Goal: Task Accomplishment & Management: Manage account settings

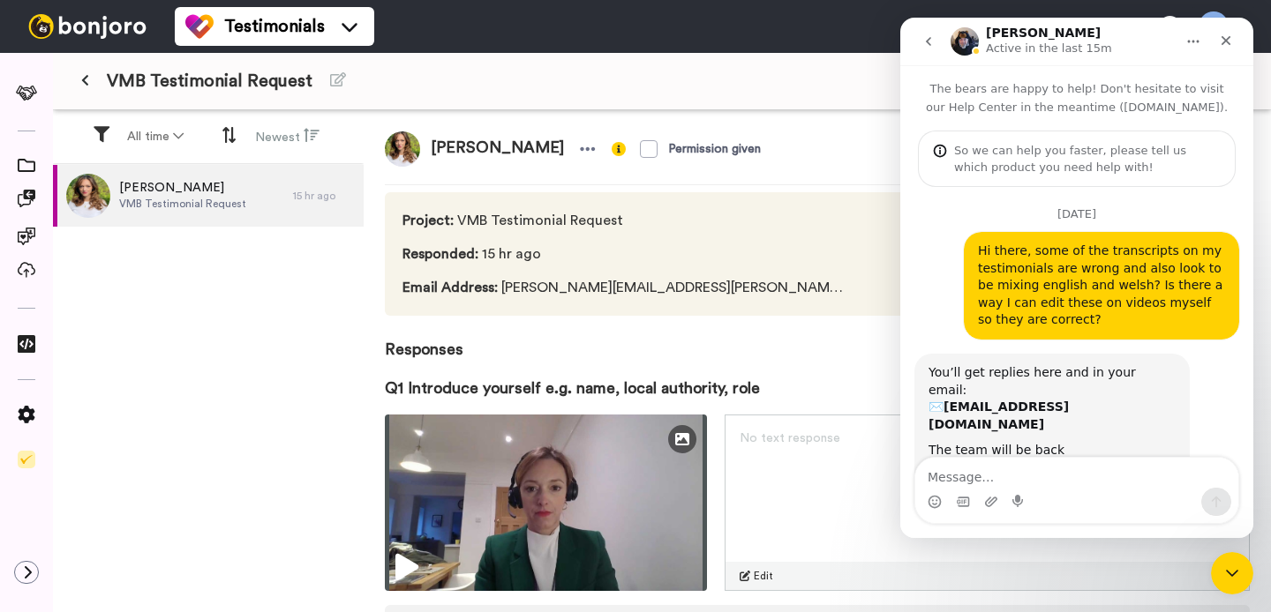
scroll to position [1174, 0]
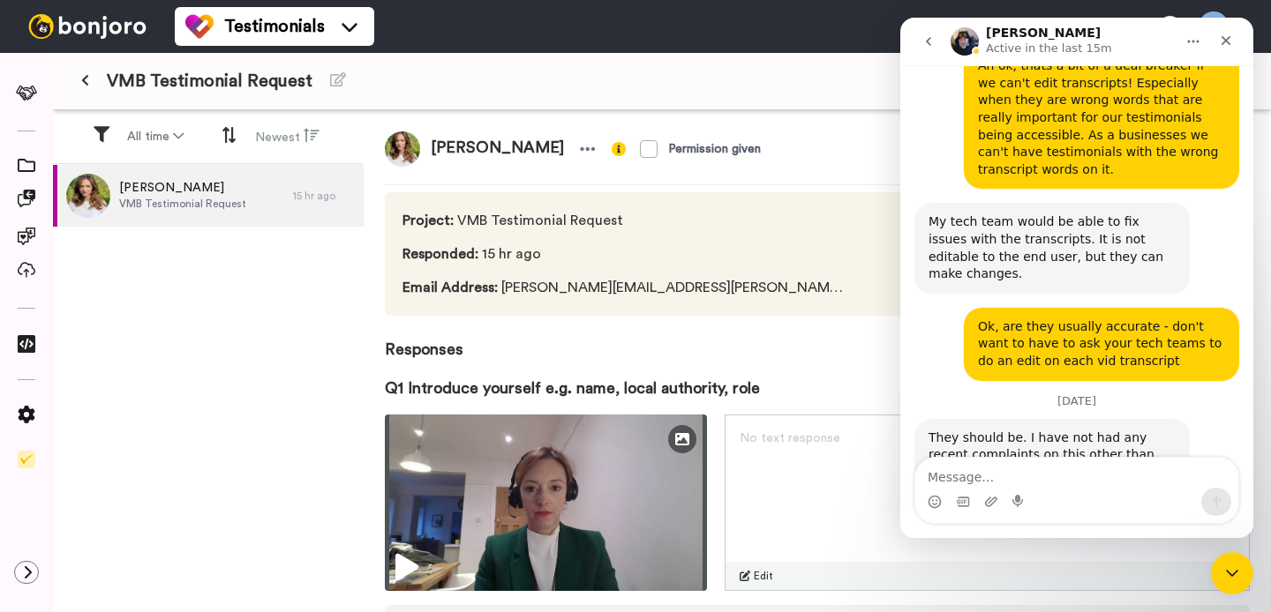
click at [1059, 478] on textarea "Message…" at bounding box center [1076, 473] width 323 height 30
type textarea "thanks 🙏"
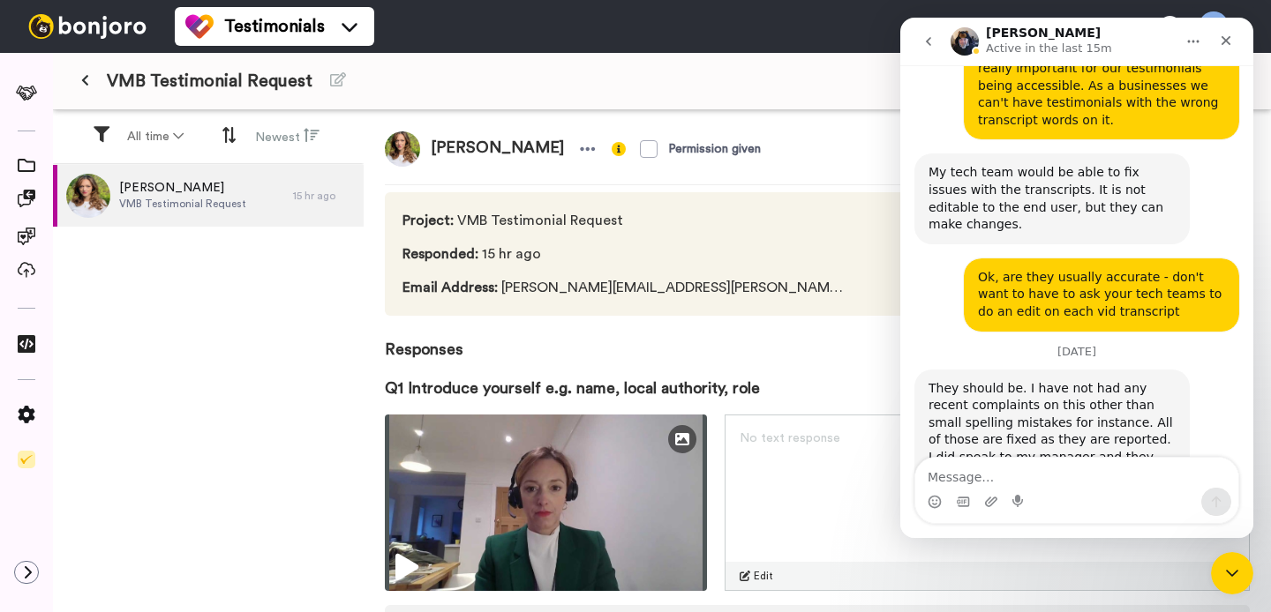
scroll to position [1227, 0]
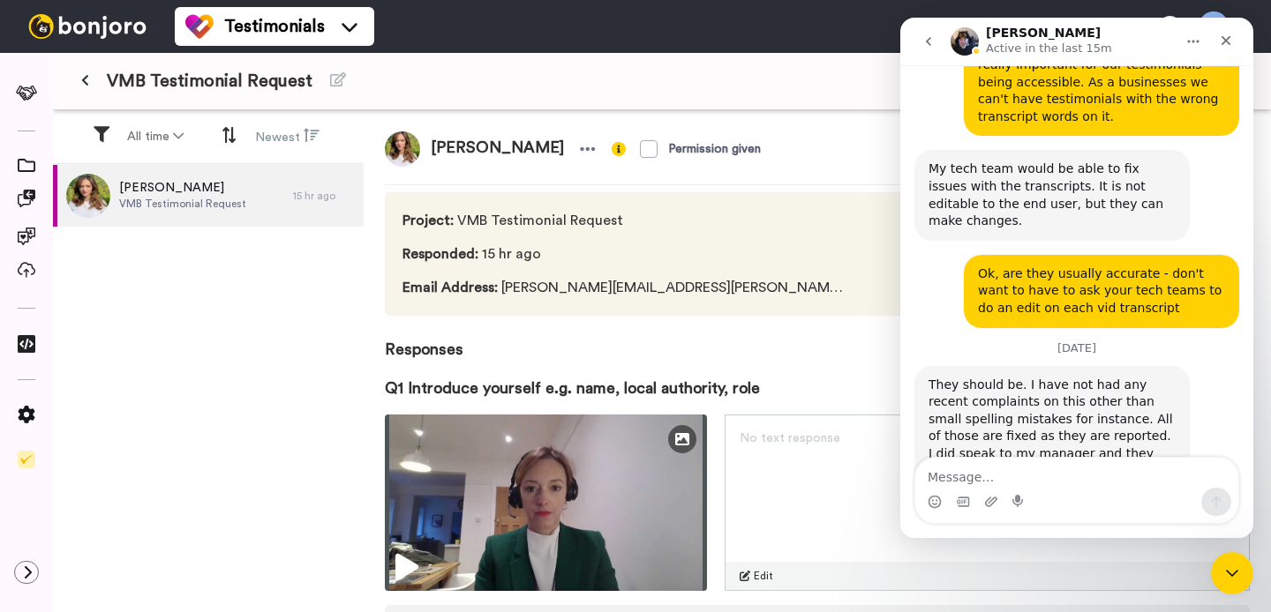
click at [754, 353] on span "Responses" at bounding box center [817, 339] width 865 height 46
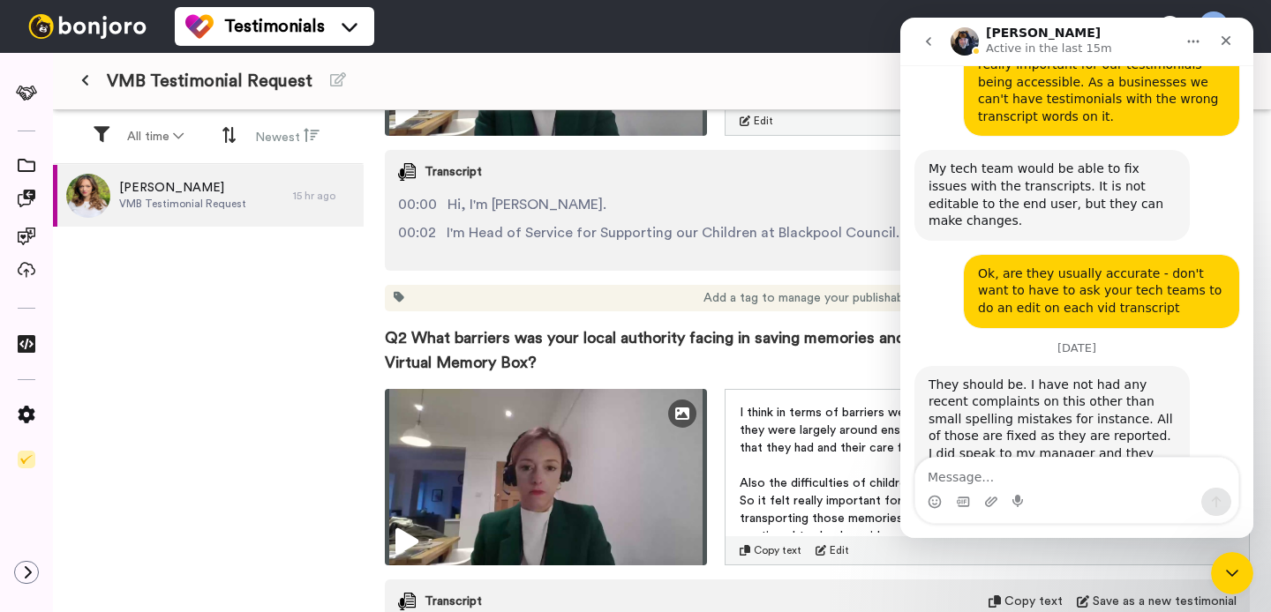
scroll to position [635, 0]
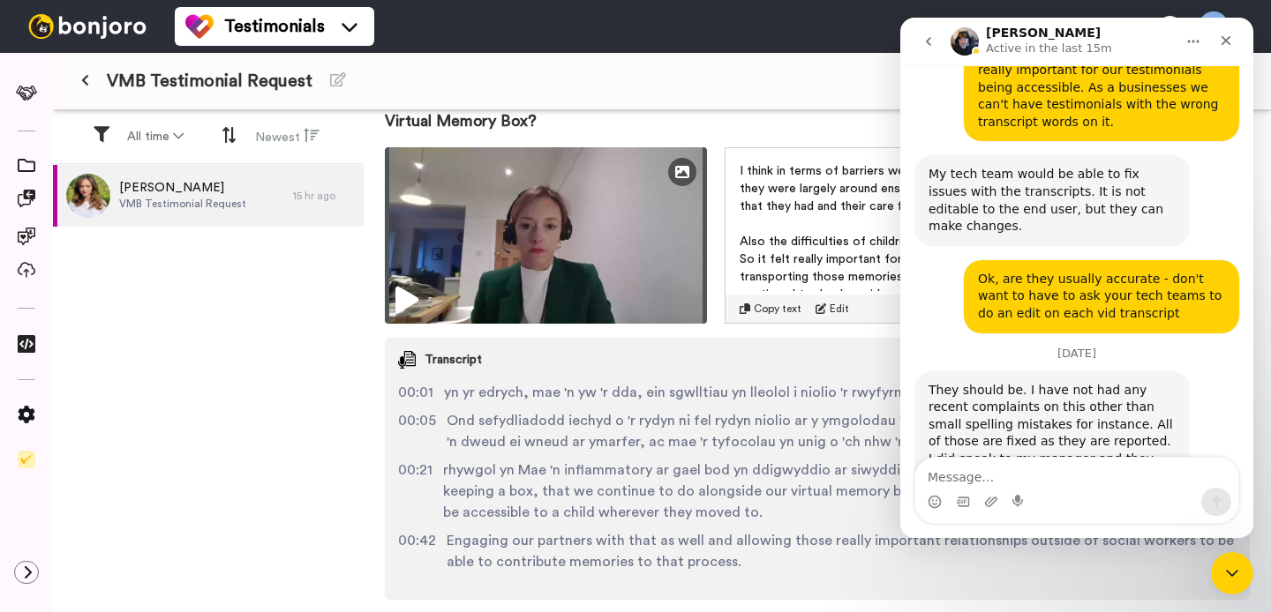
scroll to position [1227, 0]
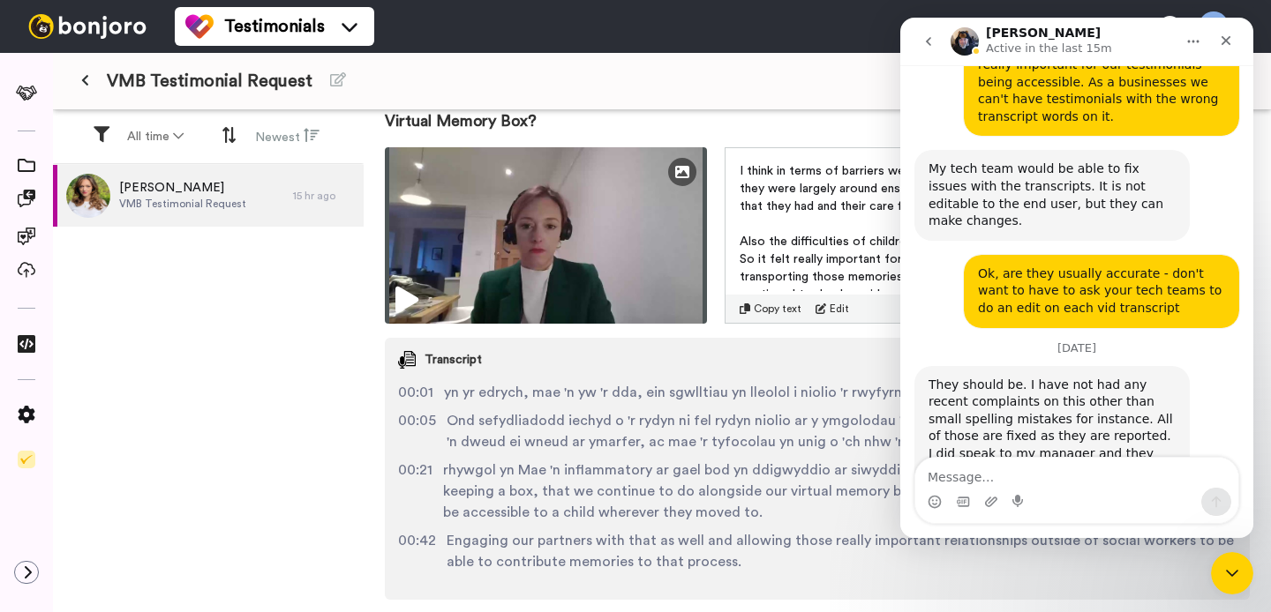
click at [719, 407] on div "00:01 yn yr edrych, mae 'n yw 'r dda, ein sgwlltiau yn lleolol i niolio 'r rwyf…" at bounding box center [817, 484] width 865 height 204
click at [441, 362] on span "Transcript" at bounding box center [452, 360] width 57 height 18
click at [92, 82] on button at bounding box center [85, 81] width 29 height 32
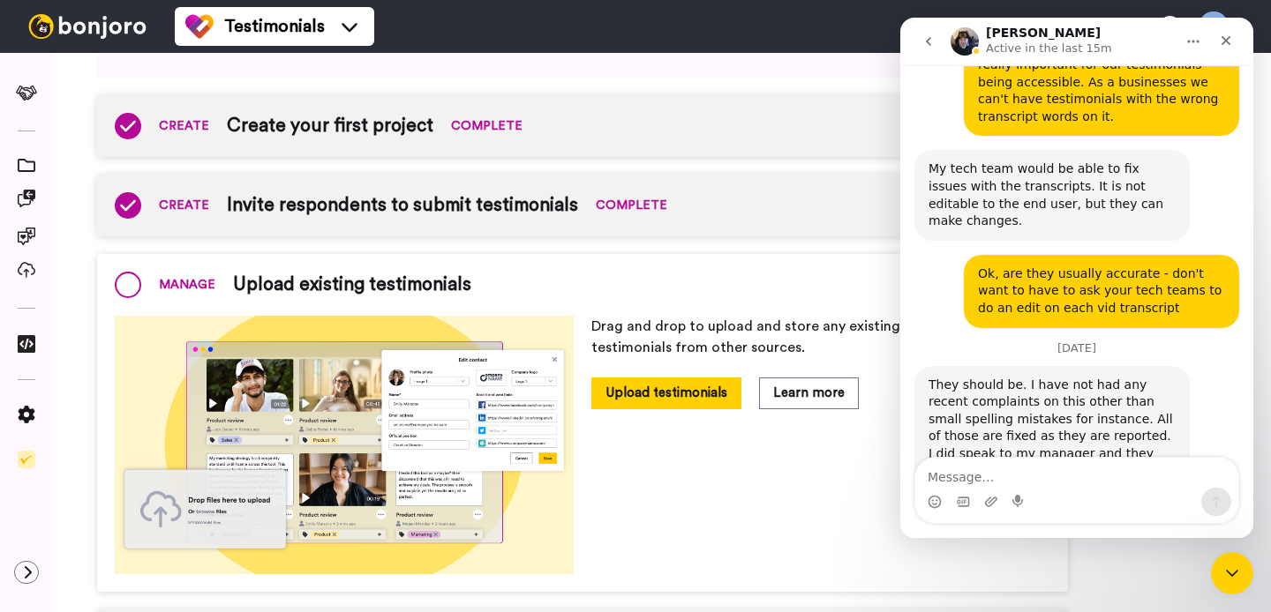
scroll to position [180, 0]
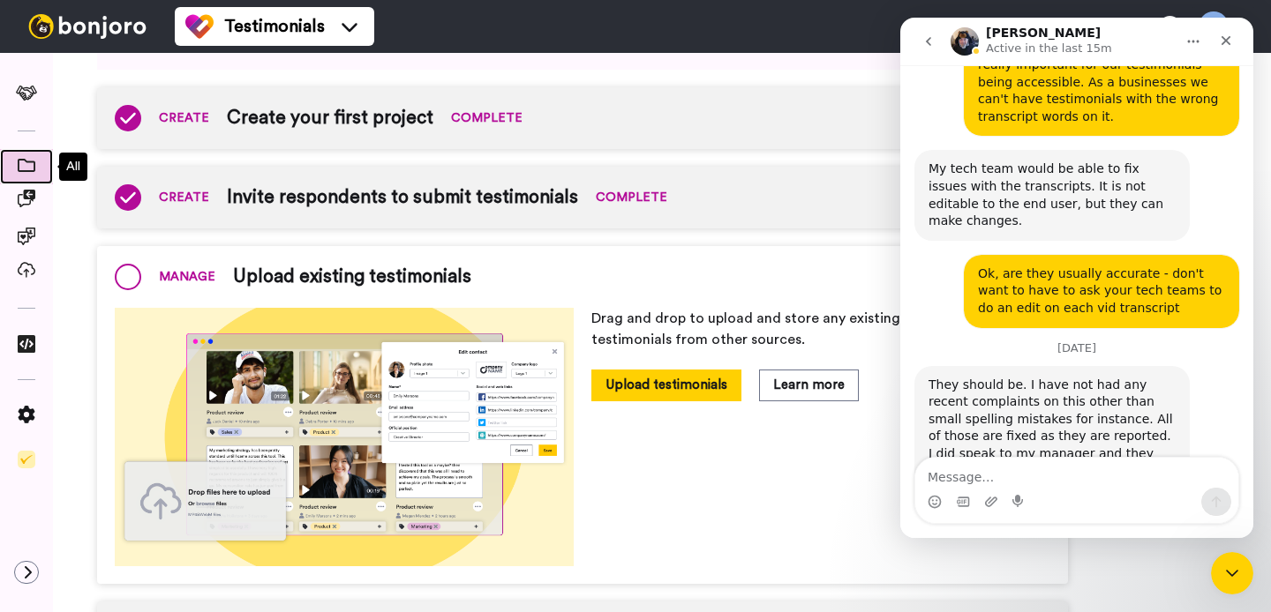
click at [29, 163] on icon at bounding box center [27, 165] width 18 height 13
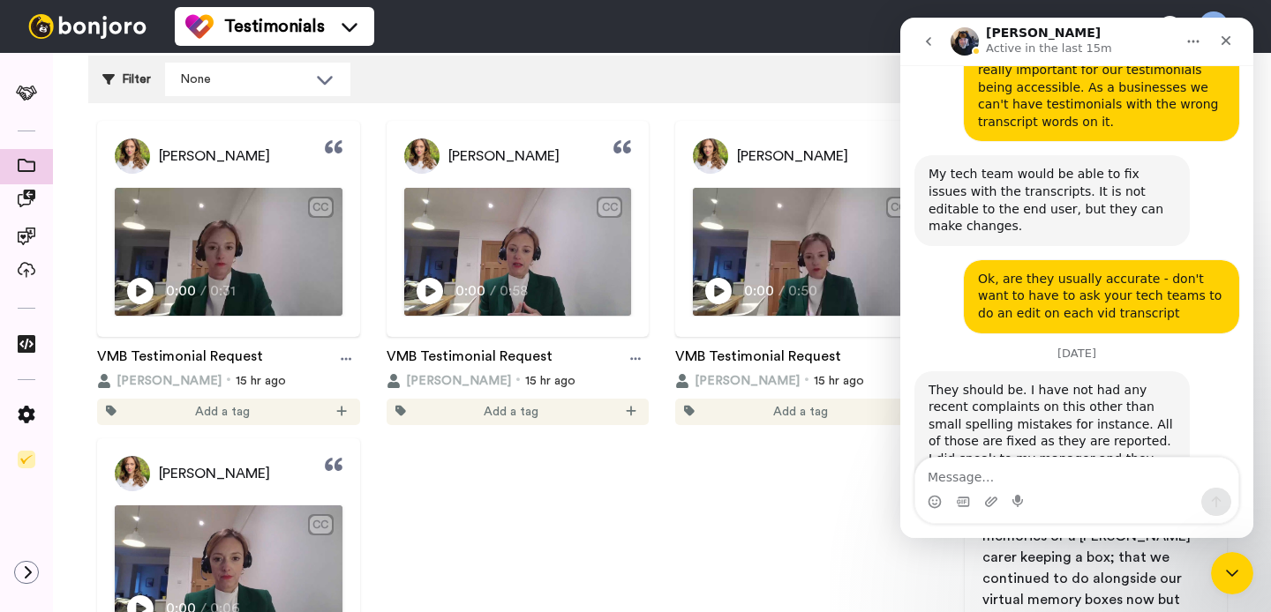
scroll to position [1227, 0]
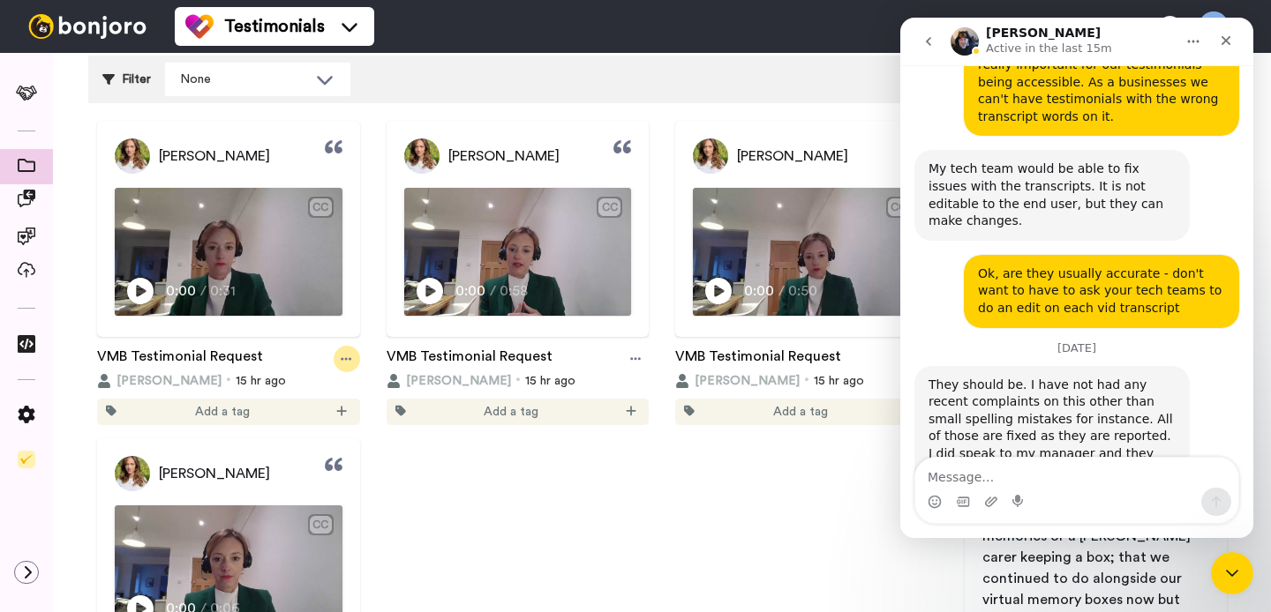
click at [339, 365] on div at bounding box center [347, 359] width 26 height 26
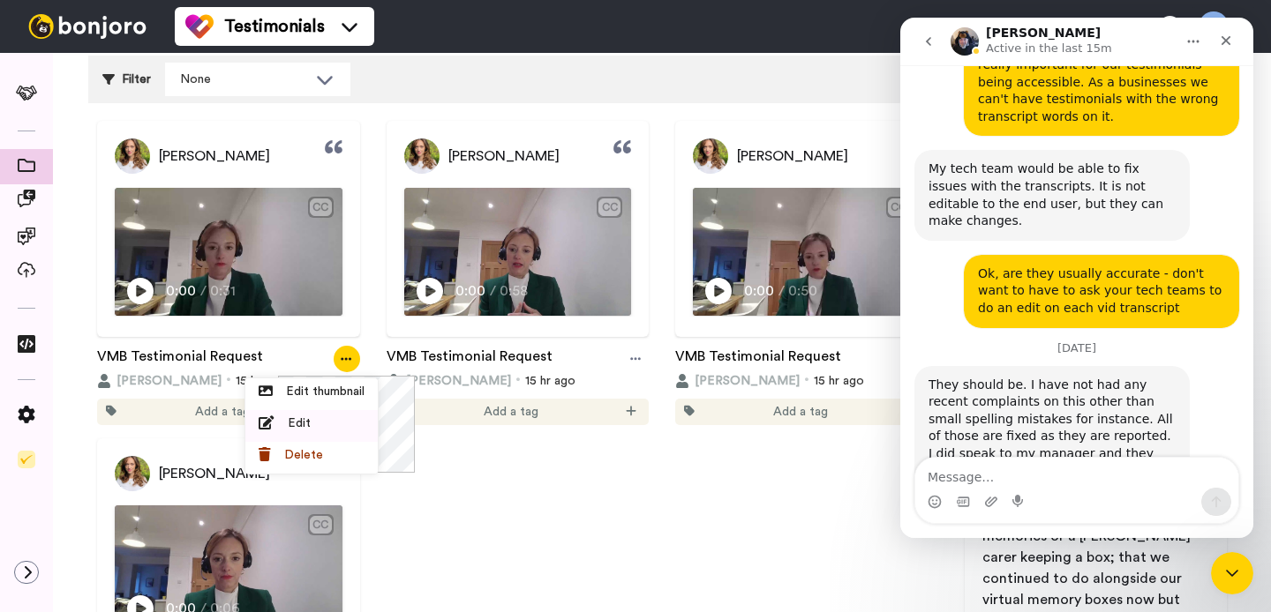
click at [334, 426] on div "Edit" at bounding box center [312, 424] width 106 height 18
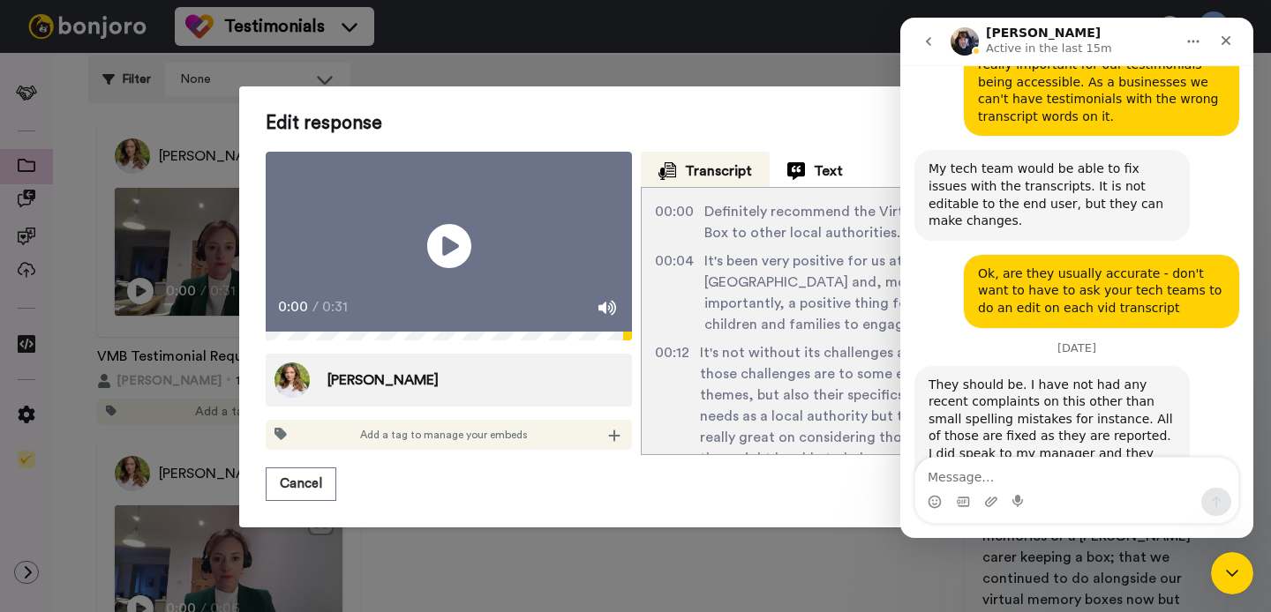
scroll to position [85, 0]
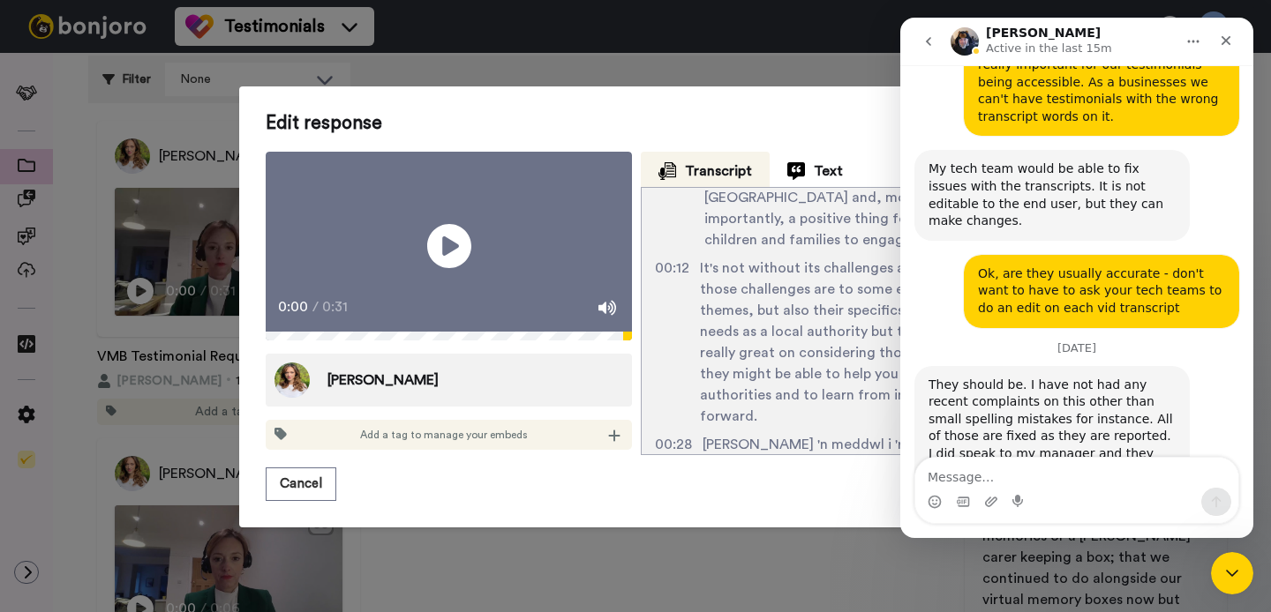
click at [803, 472] on div "Edit response Play/Pause 0:00 / 0:31 [PERSON_NAME] Add a tag to manage your emb…" at bounding box center [636, 307] width 741 height 389
